Goal: Task Accomplishment & Management: Use online tool/utility

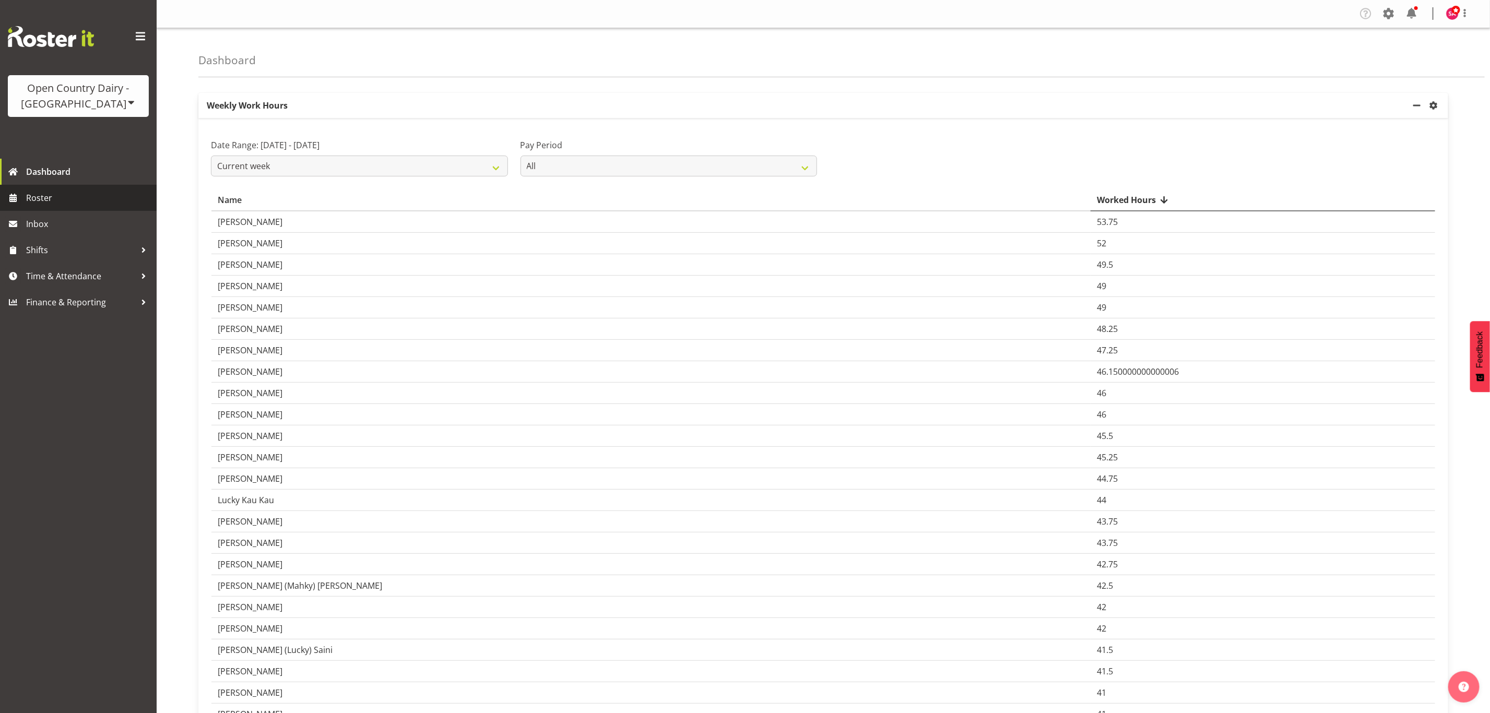
click at [68, 194] on span "Roster" at bounding box center [88, 198] width 125 height 16
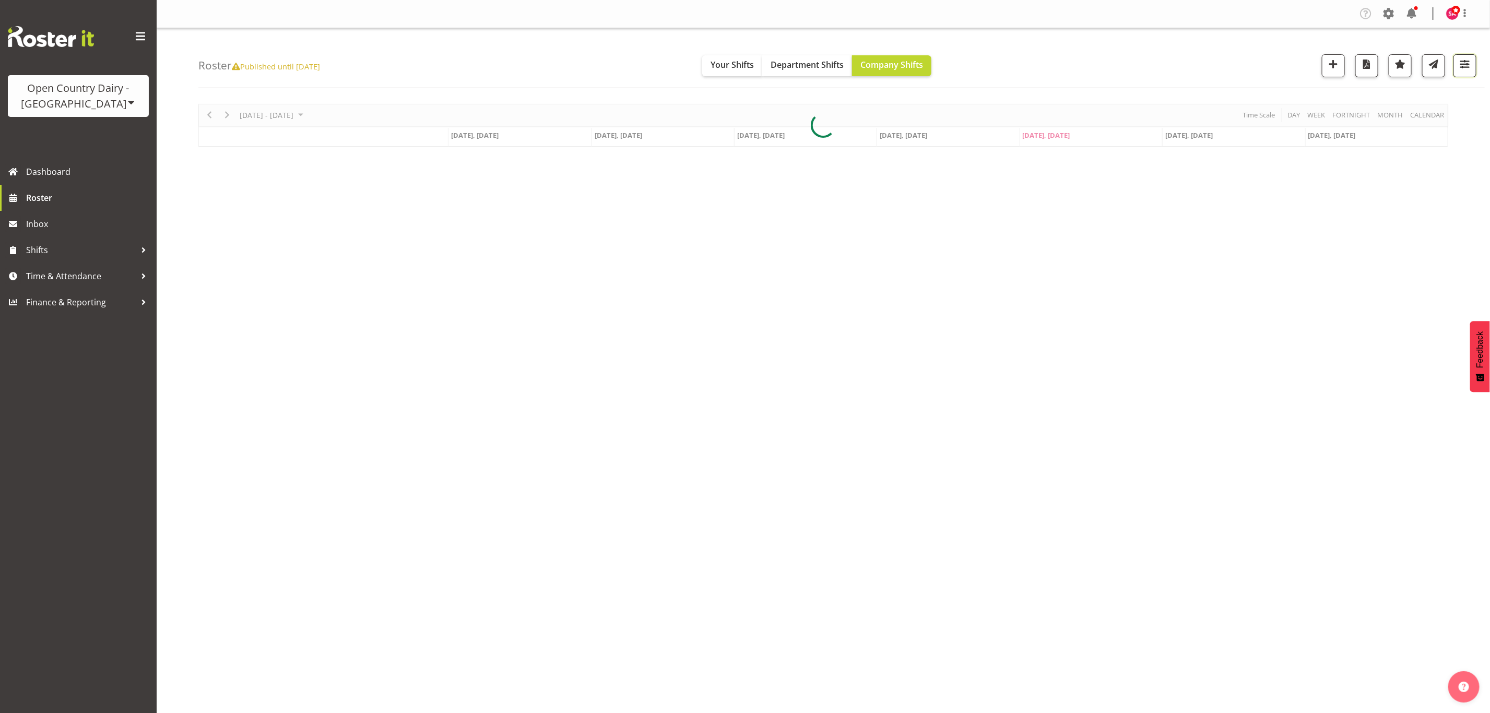
click at [1468, 65] on span "button" at bounding box center [1465, 64] width 14 height 14
click at [1405, 110] on div at bounding box center [823, 125] width 1250 height 43
click at [1470, 67] on span "button" at bounding box center [1465, 64] width 14 height 14
click at [1418, 100] on span "All Locations" at bounding box center [1398, 97] width 57 height 13
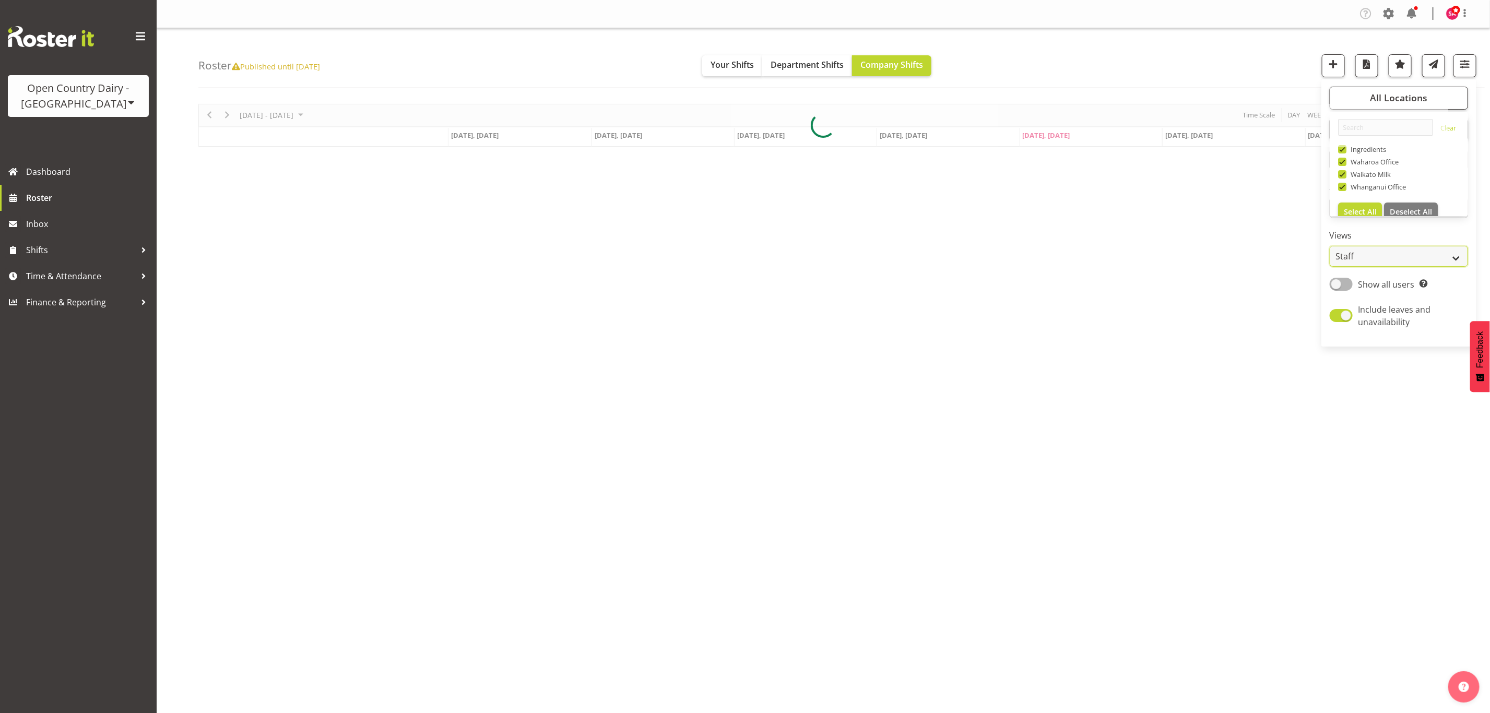
click at [1409, 262] on select "Staff Role Shift - Horizontal Shift - Vertical Staff - Location" at bounding box center [1399, 256] width 138 height 21
select select "shift"
click at [1330, 246] on select "Staff Role Shift - Horizontal Shift - Vertical Staff - Location" at bounding box center [1399, 256] width 138 height 21
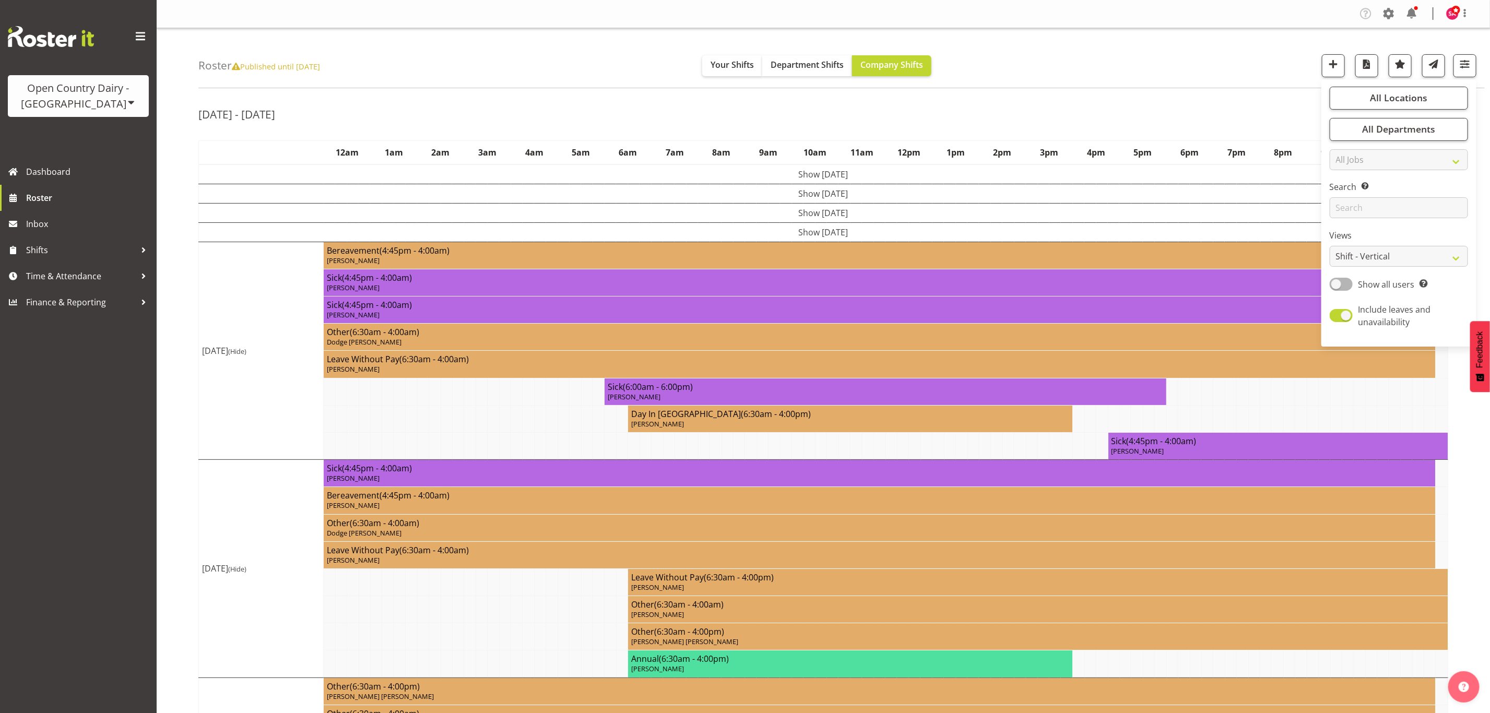
click at [767, 117] on div "Oct 6th - 12th, 2025" at bounding box center [823, 116] width 1250 height 24
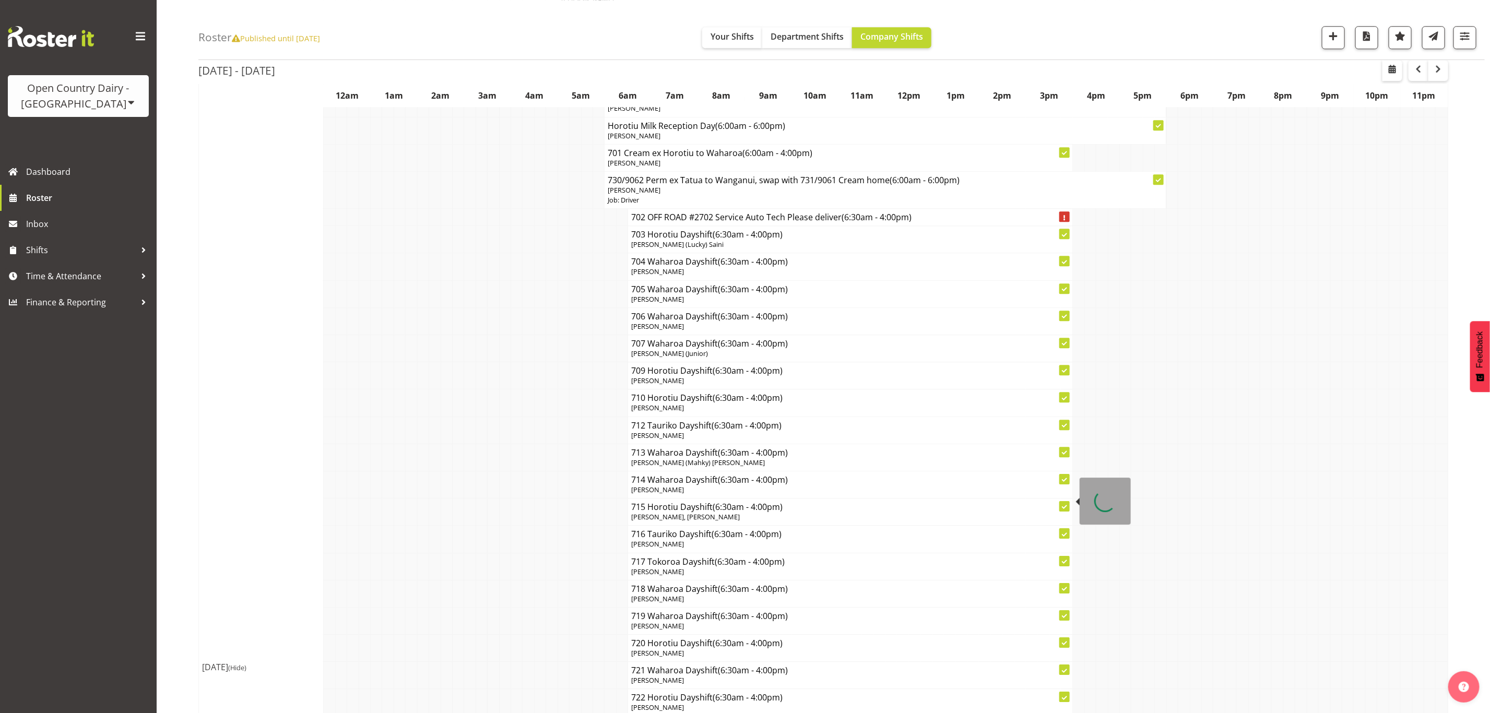
scroll to position [5364, 0]
